Goal: Find specific page/section: Find specific page/section

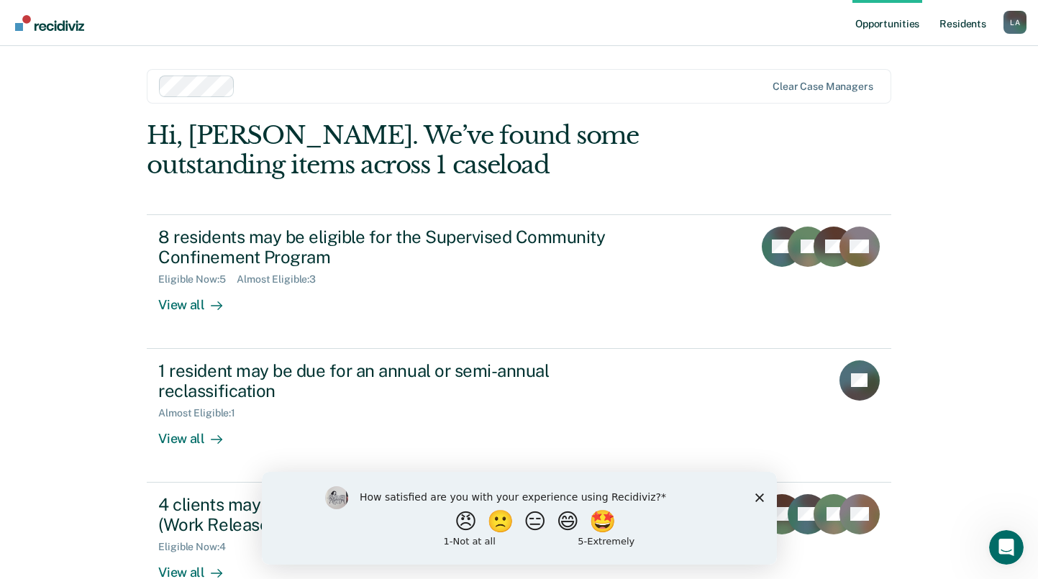
click at [982, 22] on link "Resident s" at bounding box center [962, 23] width 53 height 46
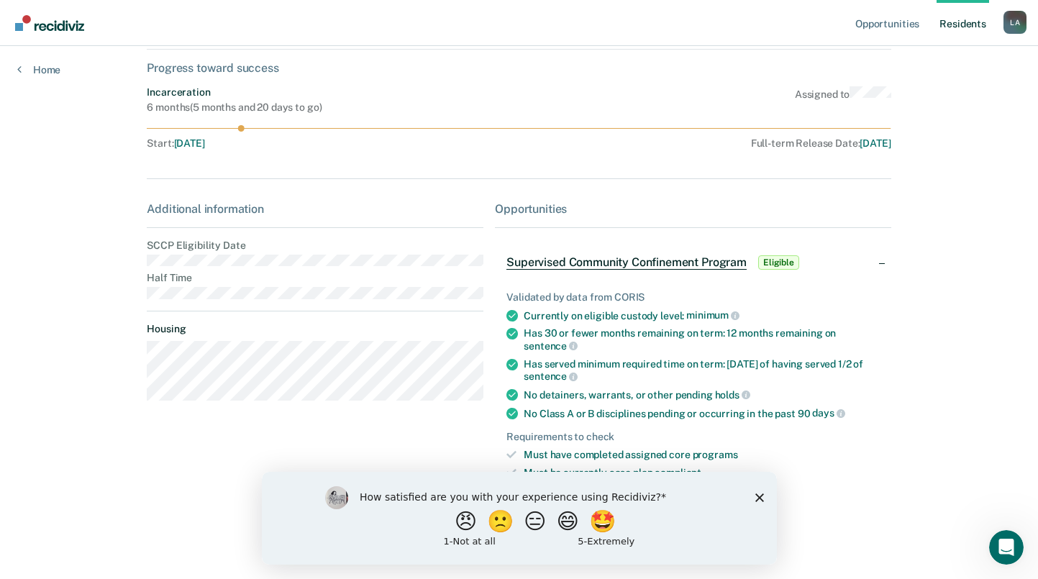
scroll to position [117, 0]
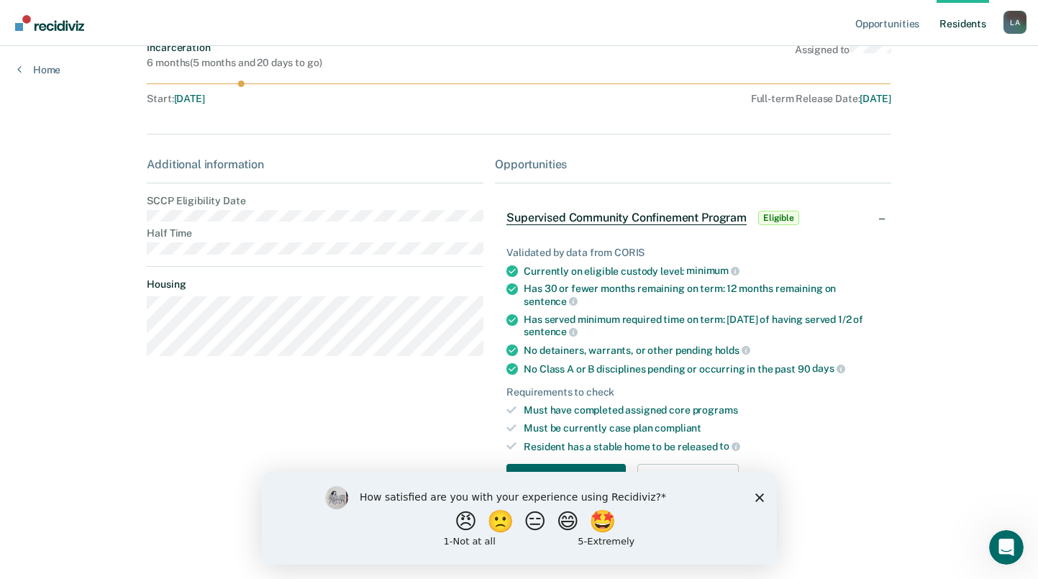
click at [759, 494] on icon "Close survey" at bounding box center [758, 497] width 9 height 9
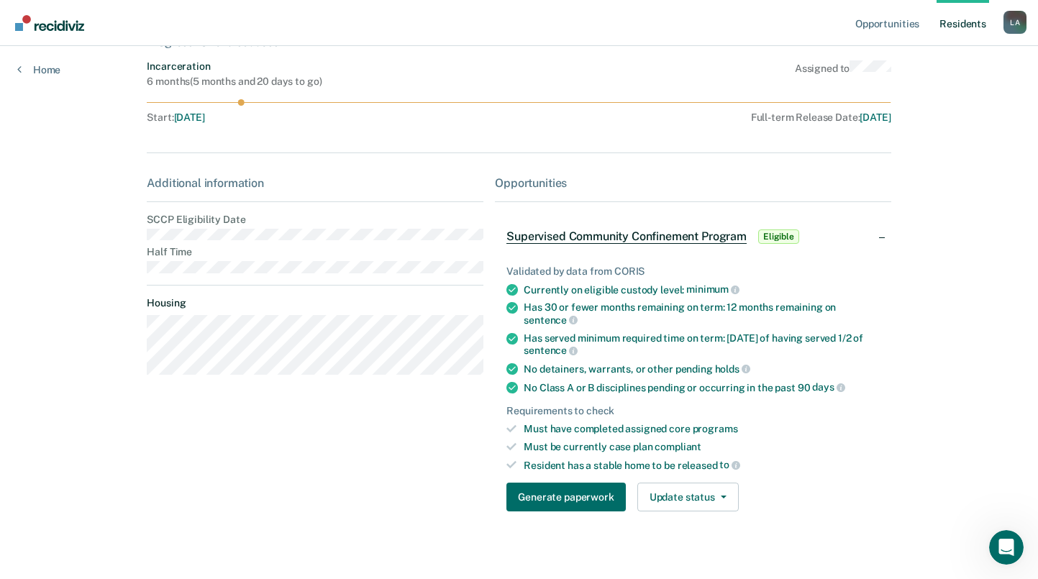
scroll to position [45, 0]
